Goal: Information Seeking & Learning: Understand process/instructions

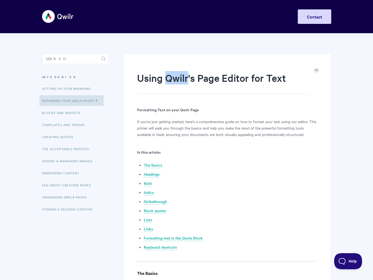
drag, startPoint x: 188, startPoint y: 77, endPoint x: 168, endPoint y: 78, distance: 20.1
click at [168, 78] on h1 "Using Qwilr's Page Editor for Text" at bounding box center [223, 82] width 172 height 23
copy h1 "Qwilr"
click at [158, 163] on link "The Basics" at bounding box center [153, 165] width 18 height 6
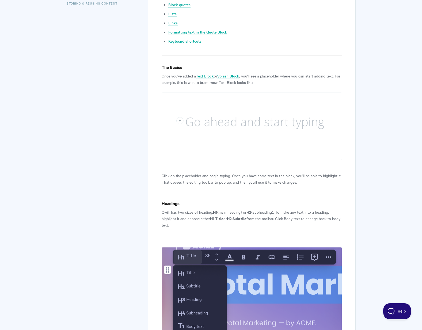
scroll to position [207, 0]
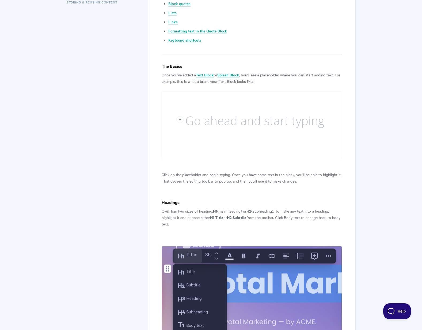
click at [227, 135] on img at bounding box center [252, 124] width 180 height 67
click at [206, 125] on img at bounding box center [252, 124] width 180 height 67
click at [178, 120] on img at bounding box center [252, 124] width 180 height 67
click at [181, 119] on img at bounding box center [252, 124] width 180 height 67
click at [220, 118] on img at bounding box center [252, 124] width 180 height 67
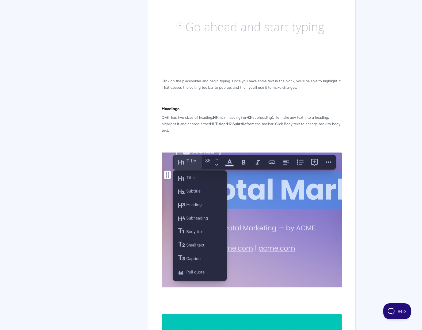
scroll to position [301, 0]
